Goal: Information Seeking & Learning: Learn about a topic

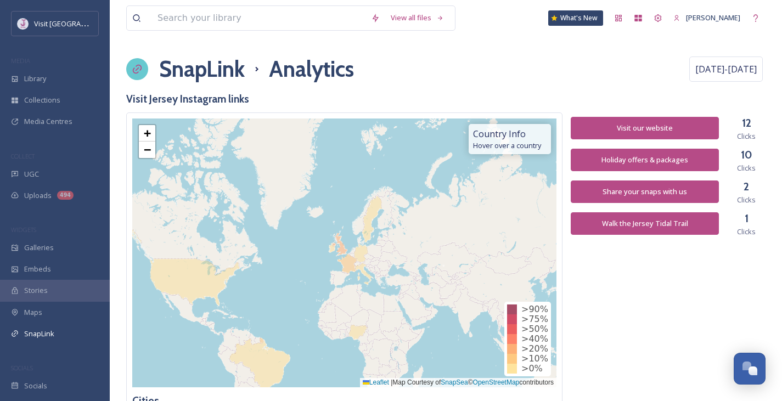
scroll to position [1020, 0]
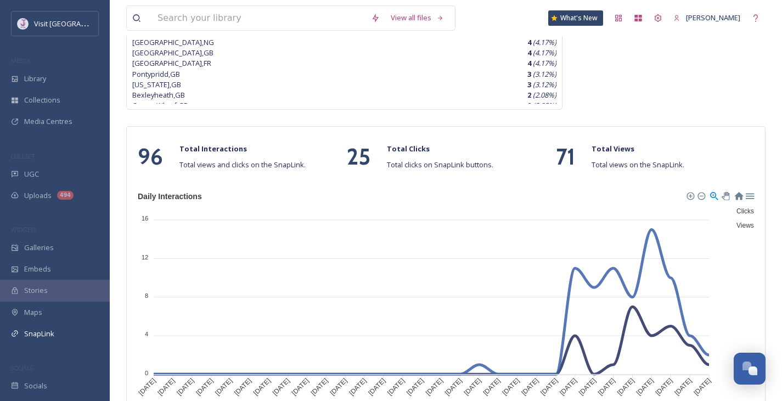
scroll to position [426, 0]
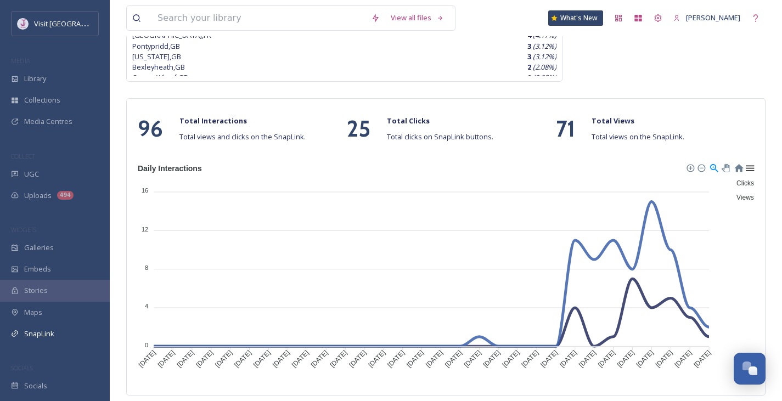
click at [752, 170] on div at bounding box center [749, 167] width 9 height 9
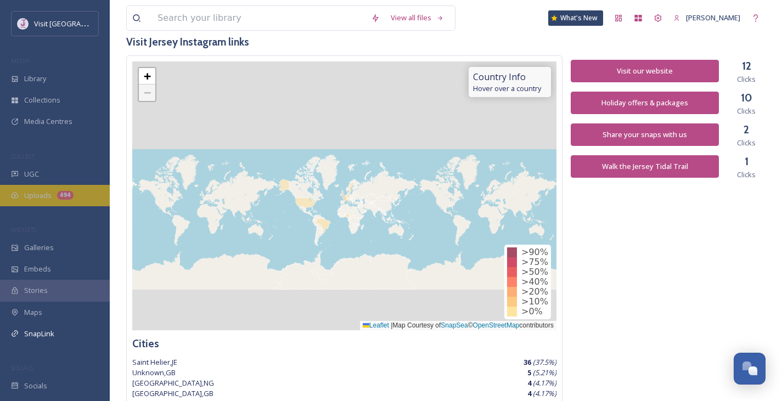
scroll to position [0, 0]
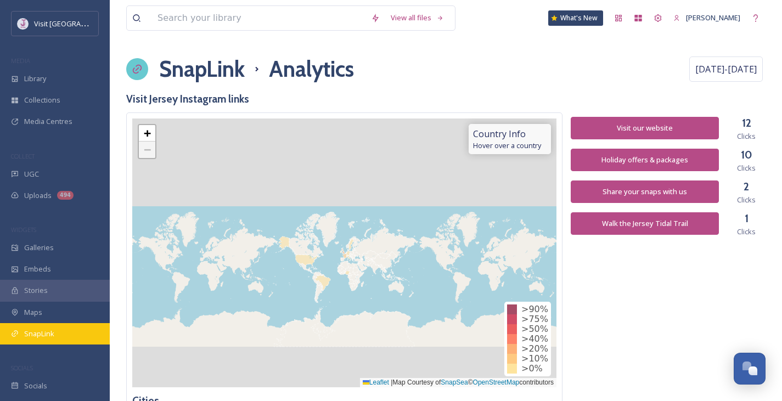
click at [52, 331] on span "SnapLink" at bounding box center [39, 334] width 30 height 10
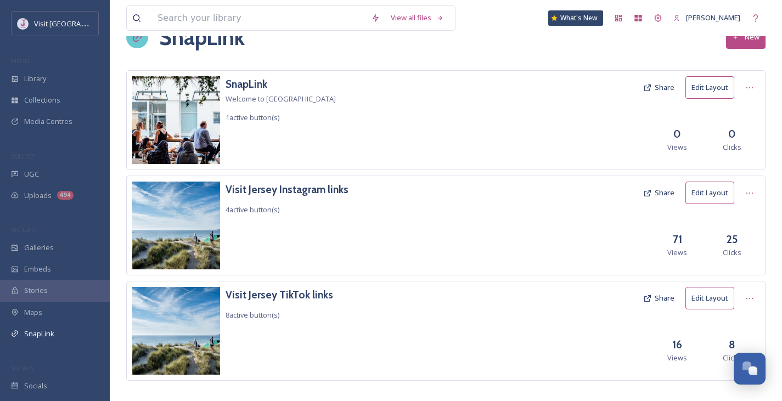
scroll to position [44, 0]
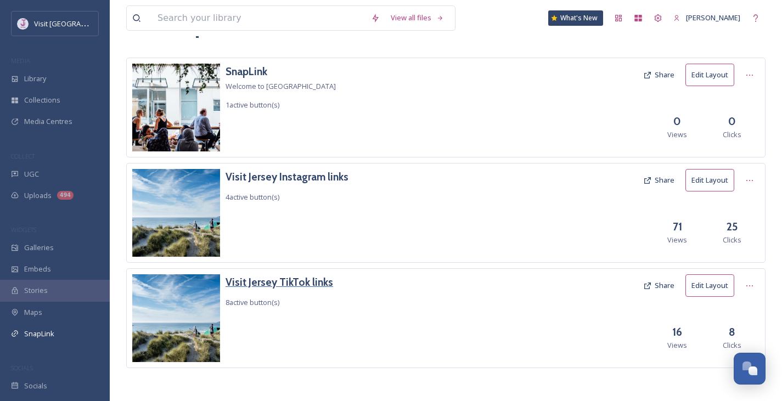
click at [323, 290] on h3 "Visit Jersey TikTok links" at bounding box center [280, 283] width 108 height 16
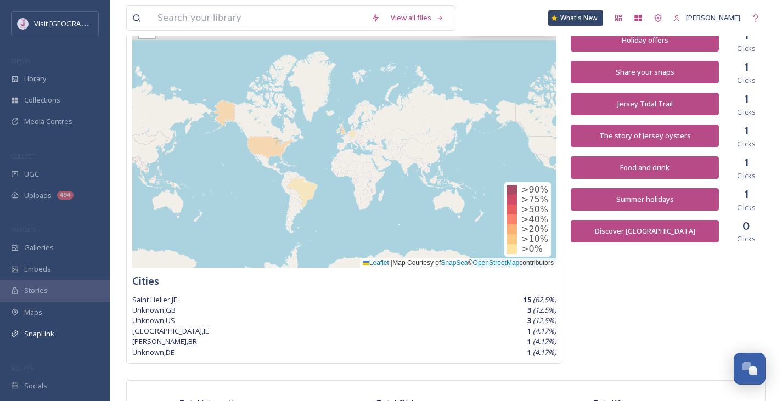
scroll to position [119, 0]
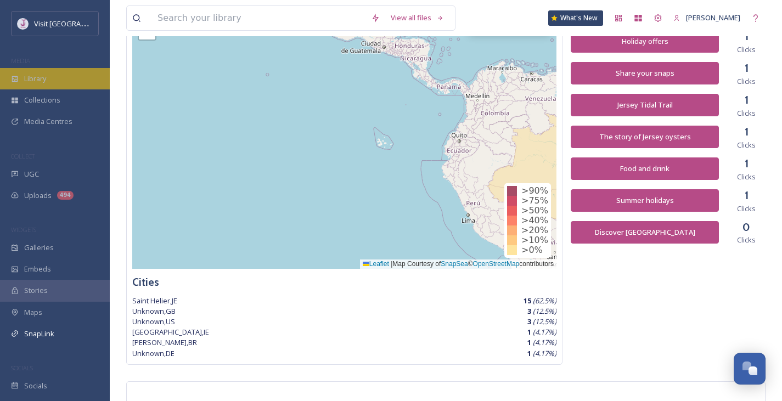
click at [46, 69] on div "Library" at bounding box center [55, 78] width 110 height 21
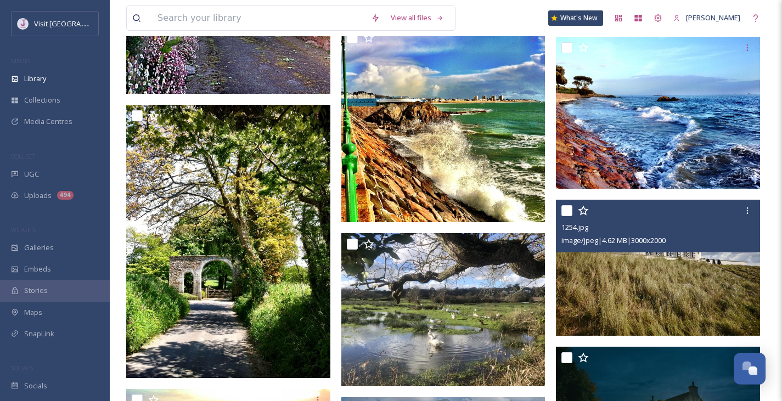
scroll to position [950, 0]
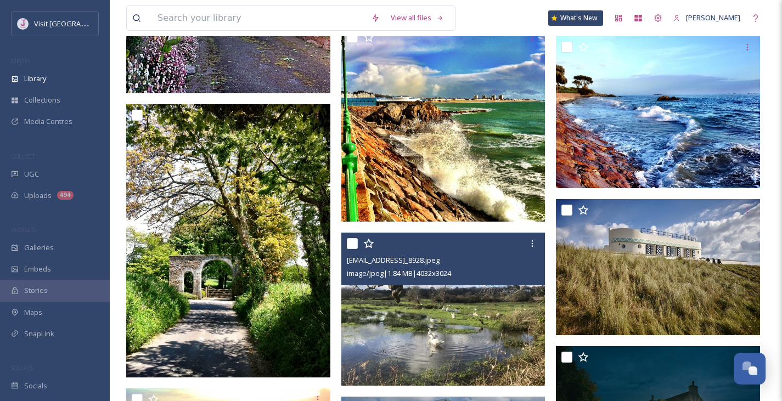
click at [367, 248] on icon at bounding box center [368, 243] width 10 height 10
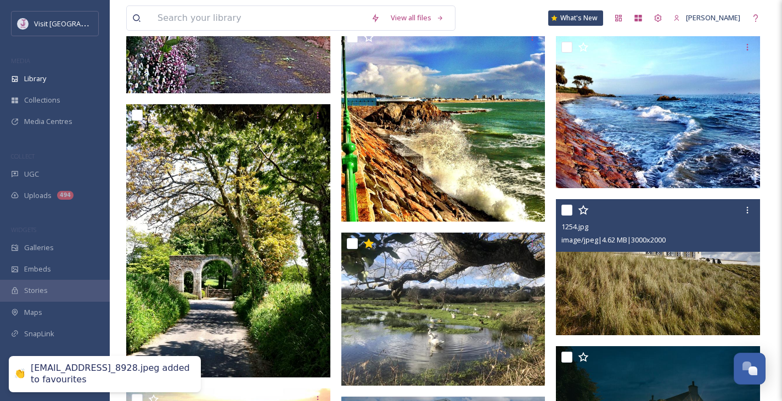
scroll to position [952, 0]
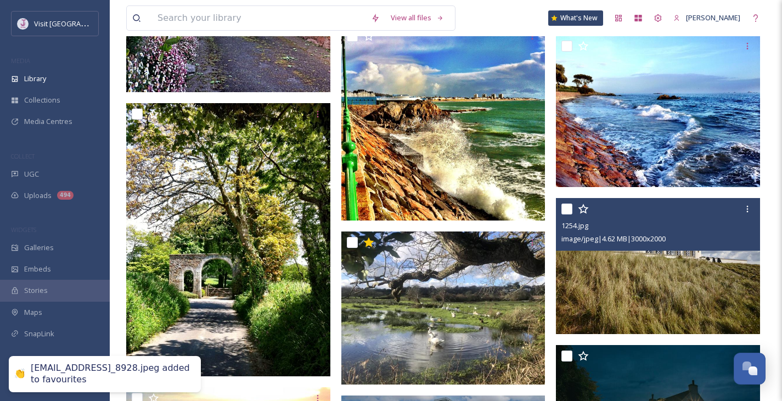
click at [580, 215] on icon at bounding box center [583, 209] width 11 height 11
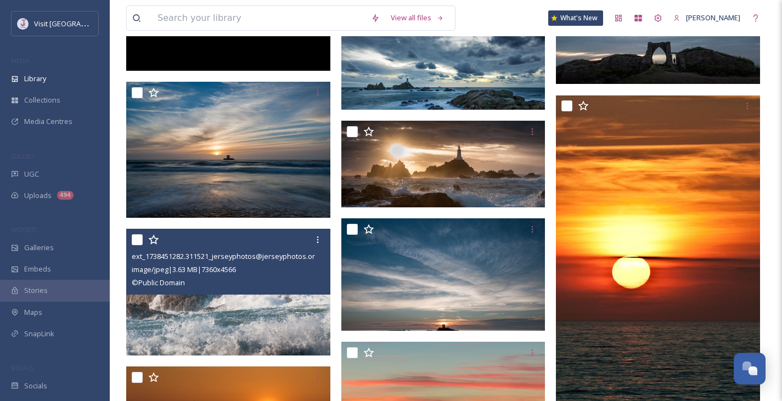
scroll to position [2228, 0]
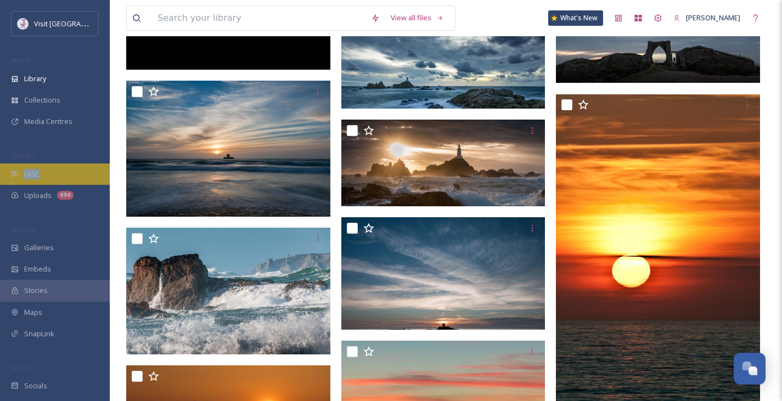
drag, startPoint x: 48, startPoint y: 156, endPoint x: 46, endPoint y: 167, distance: 10.8
click at [46, 167] on div "Visit Jersey MEDIA Library Collections Media Centres COLLECT UGC Uploads 494 WI…" at bounding box center [55, 204] width 110 height 386
click at [46, 167] on div "UGC" at bounding box center [55, 174] width 110 height 21
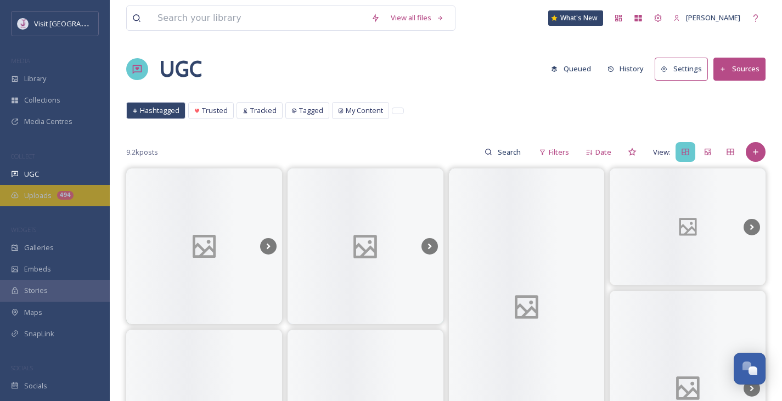
click at [44, 195] on span "Uploads" at bounding box center [37, 196] width 27 height 10
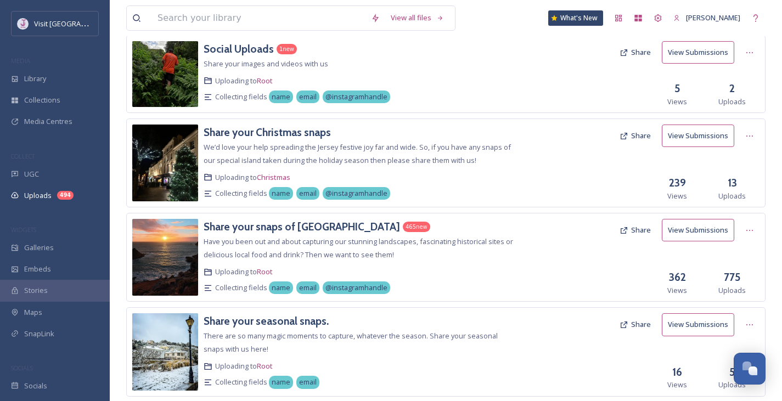
scroll to position [71, 0]
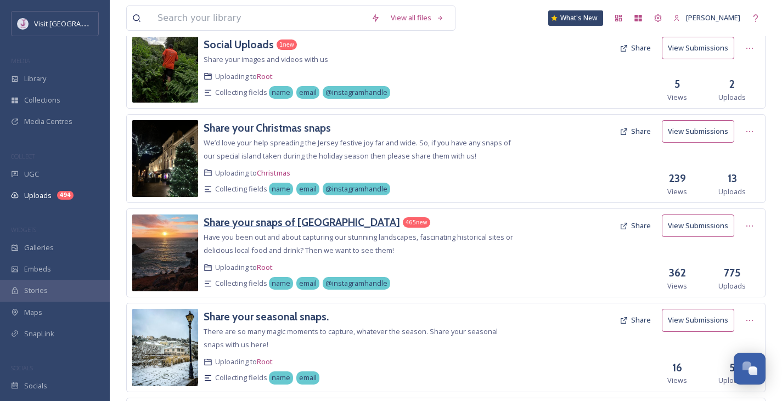
click at [300, 224] on h3 "Share your snaps of Jersey" at bounding box center [302, 222] width 197 height 13
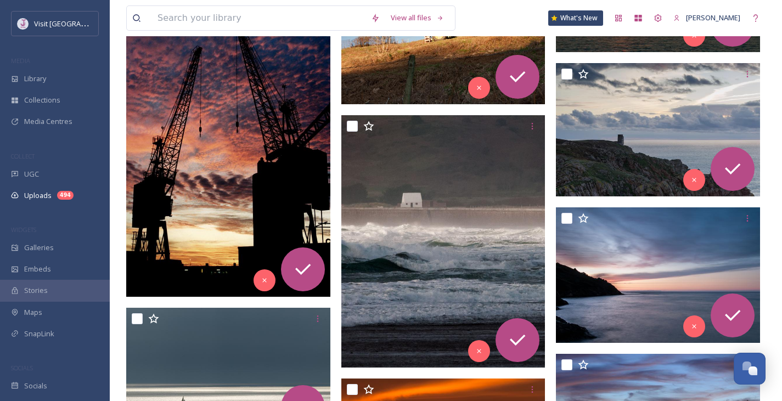
scroll to position [1955, 0]
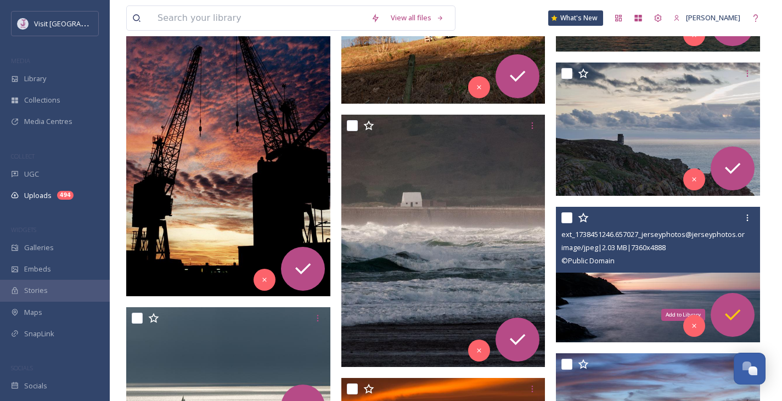
click at [734, 306] on icon at bounding box center [733, 315] width 22 height 22
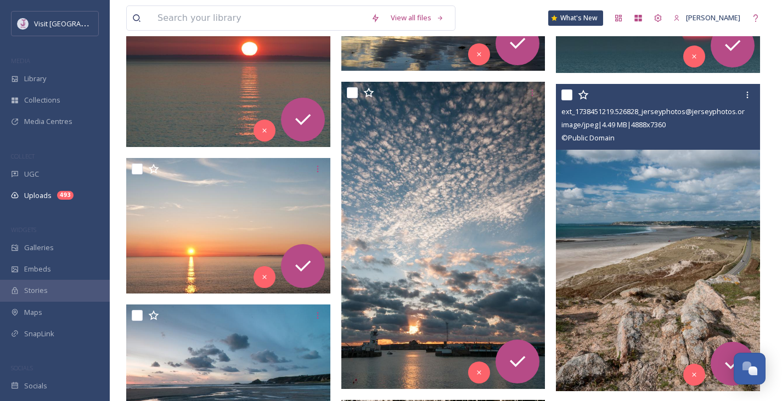
scroll to position [2837, 0]
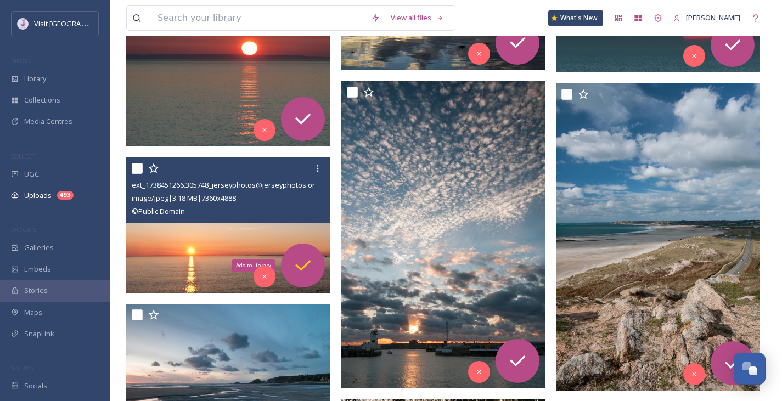
click at [308, 266] on icon at bounding box center [303, 266] width 22 height 22
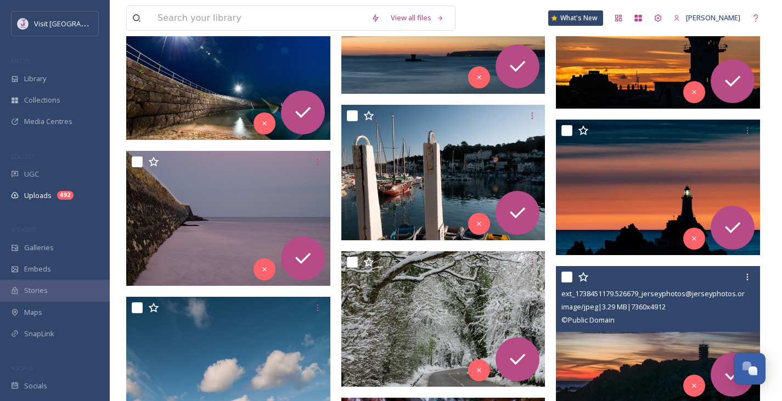
scroll to position [3732, 0]
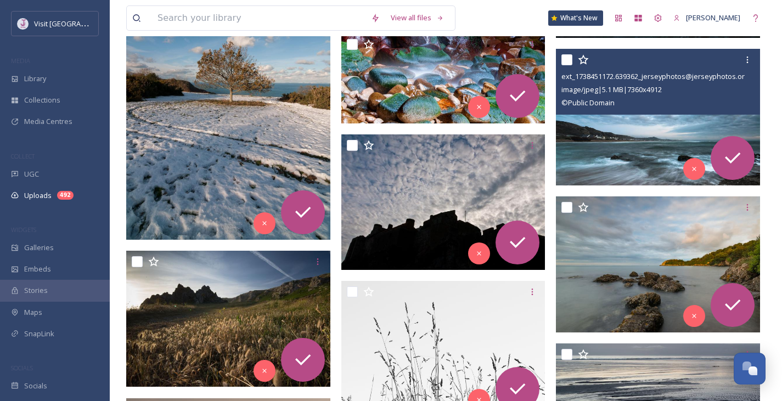
click at [586, 157] on img at bounding box center [658, 117] width 204 height 136
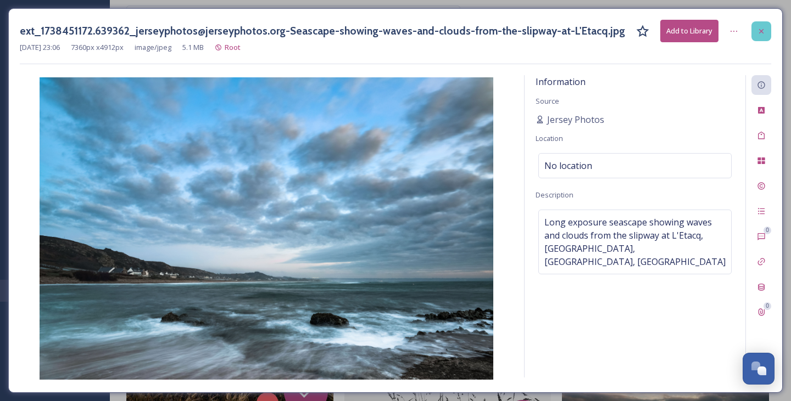
click at [756, 33] on div at bounding box center [761, 31] width 20 height 20
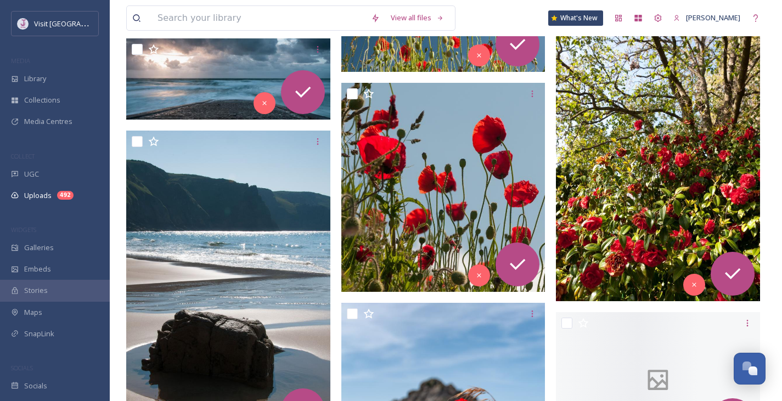
scroll to position [5792, 0]
